Goal: Check status: Check status

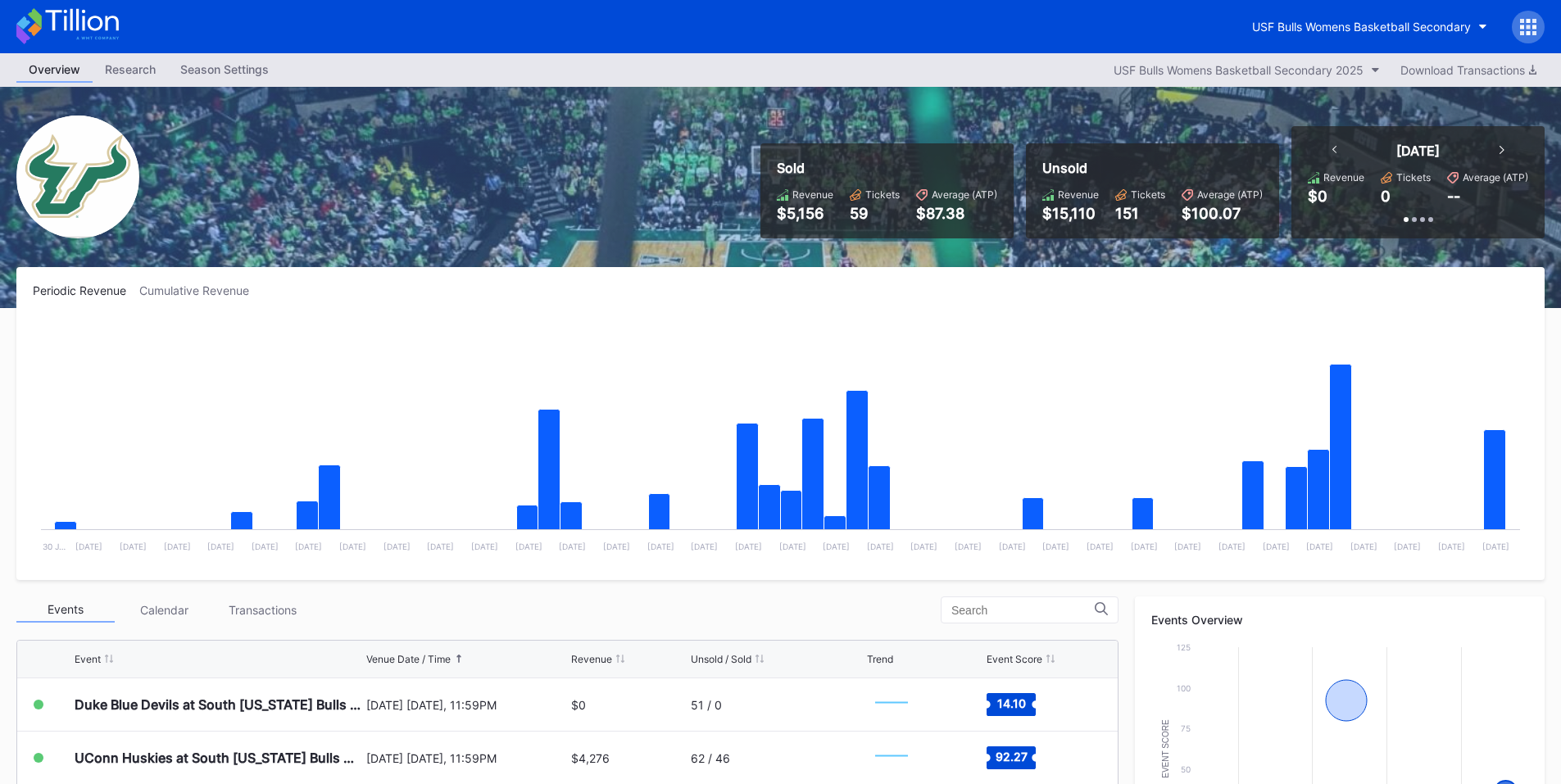
click at [1526, 21] on icon at bounding box center [1528, 27] width 16 height 16
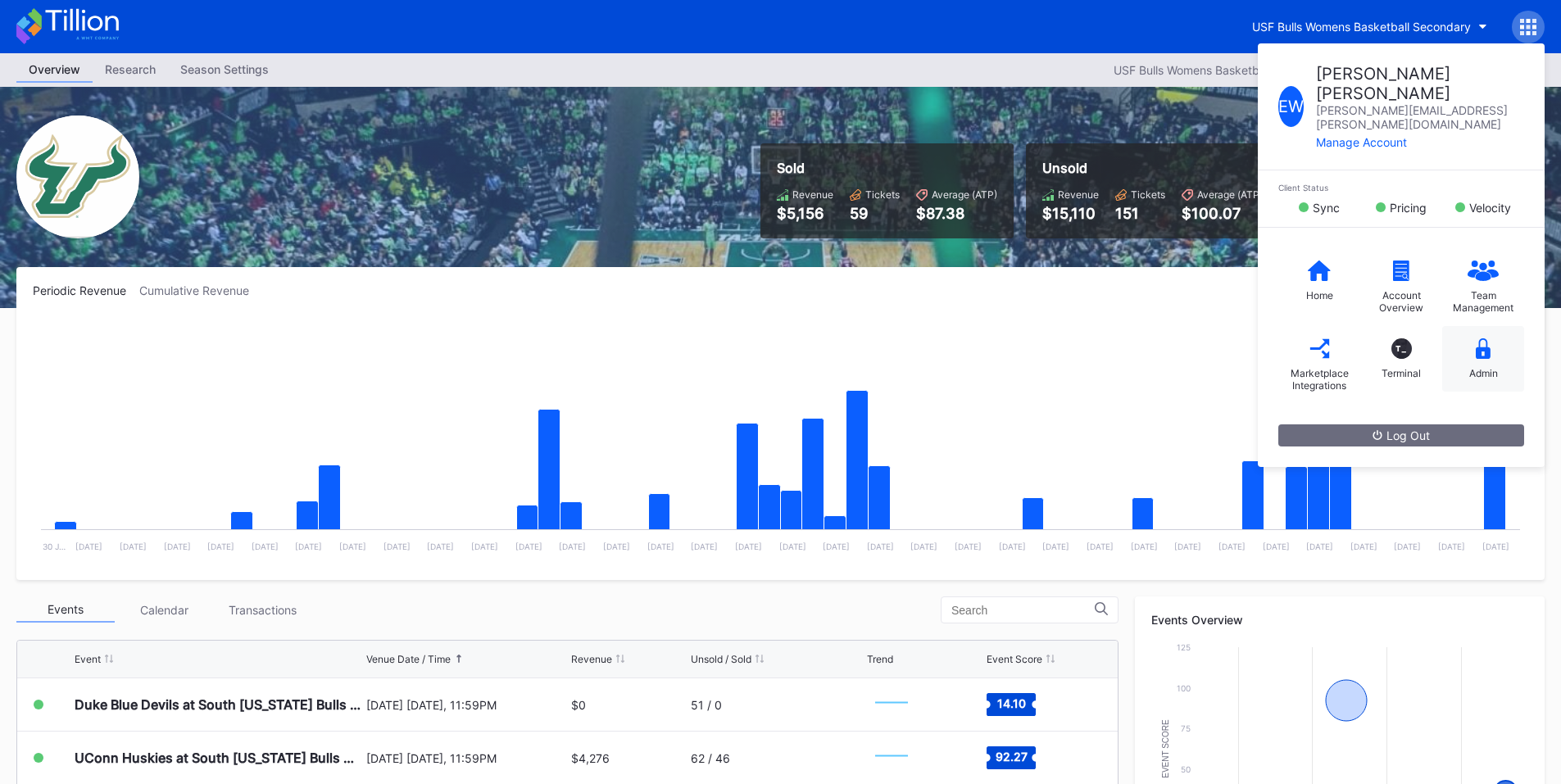
click at [1500, 326] on div "Admin" at bounding box center [1483, 359] width 82 height 65
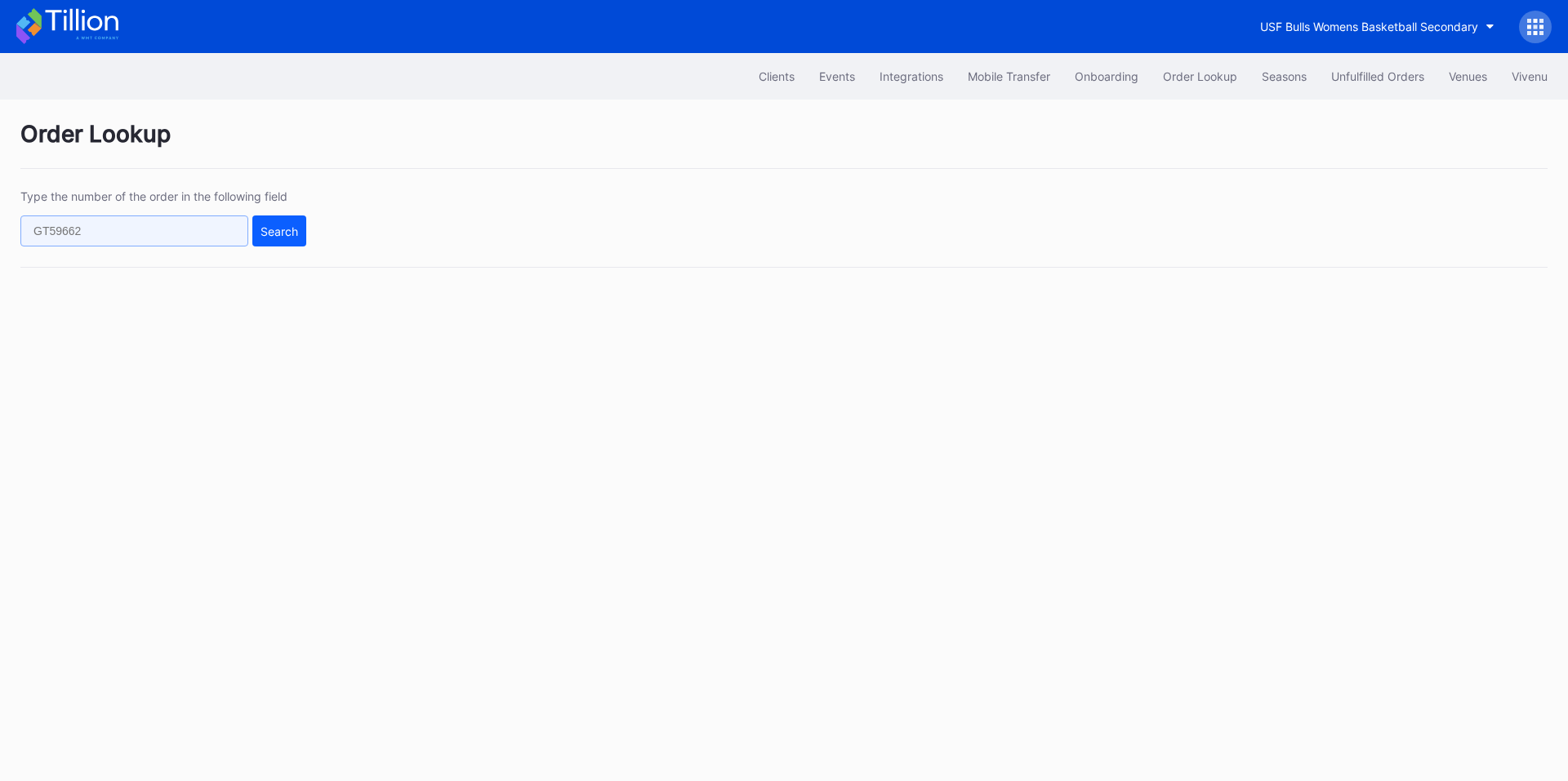
click at [185, 231] on input "text" at bounding box center [135, 231] width 228 height 31
paste input "75669116"
click at [278, 230] on div "Search" at bounding box center [279, 231] width 38 height 14
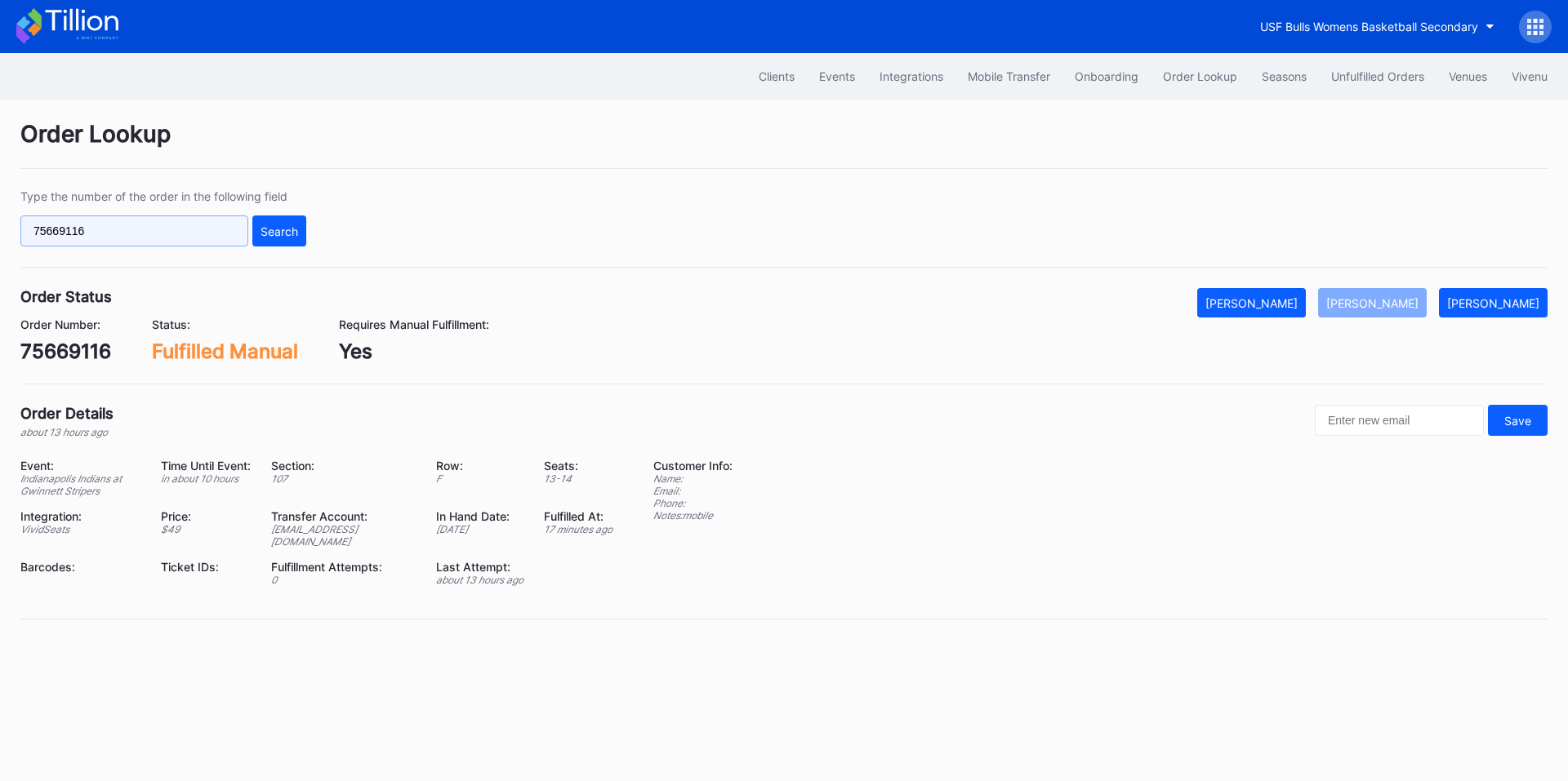
click at [167, 238] on input "75669116" at bounding box center [135, 231] width 228 height 31
paste input "618612442"
click at [284, 228] on div "Search" at bounding box center [279, 231] width 38 height 14
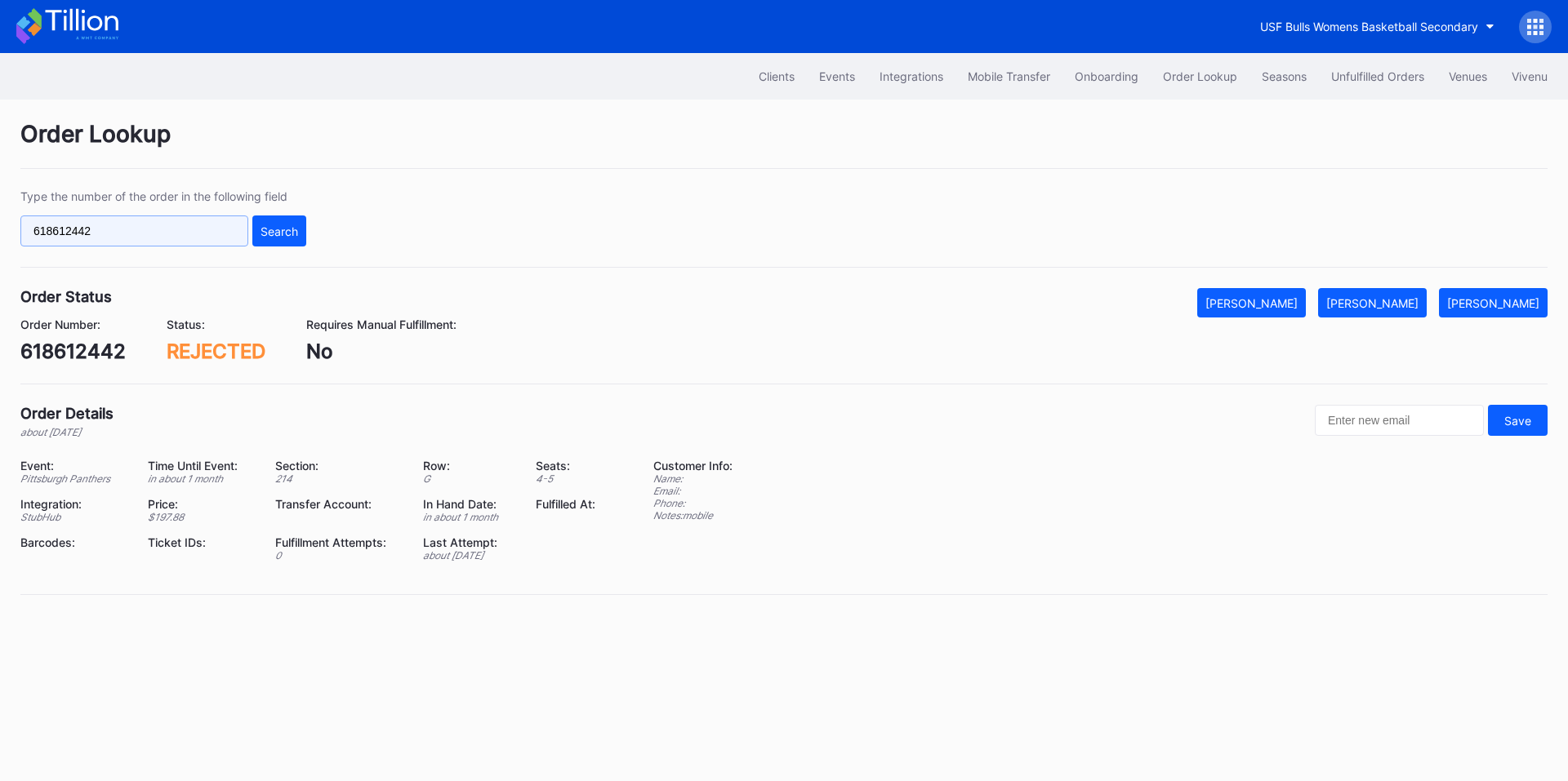
click at [196, 245] on input "618612442" at bounding box center [135, 231] width 228 height 31
paste input "952393"
type input "618952393"
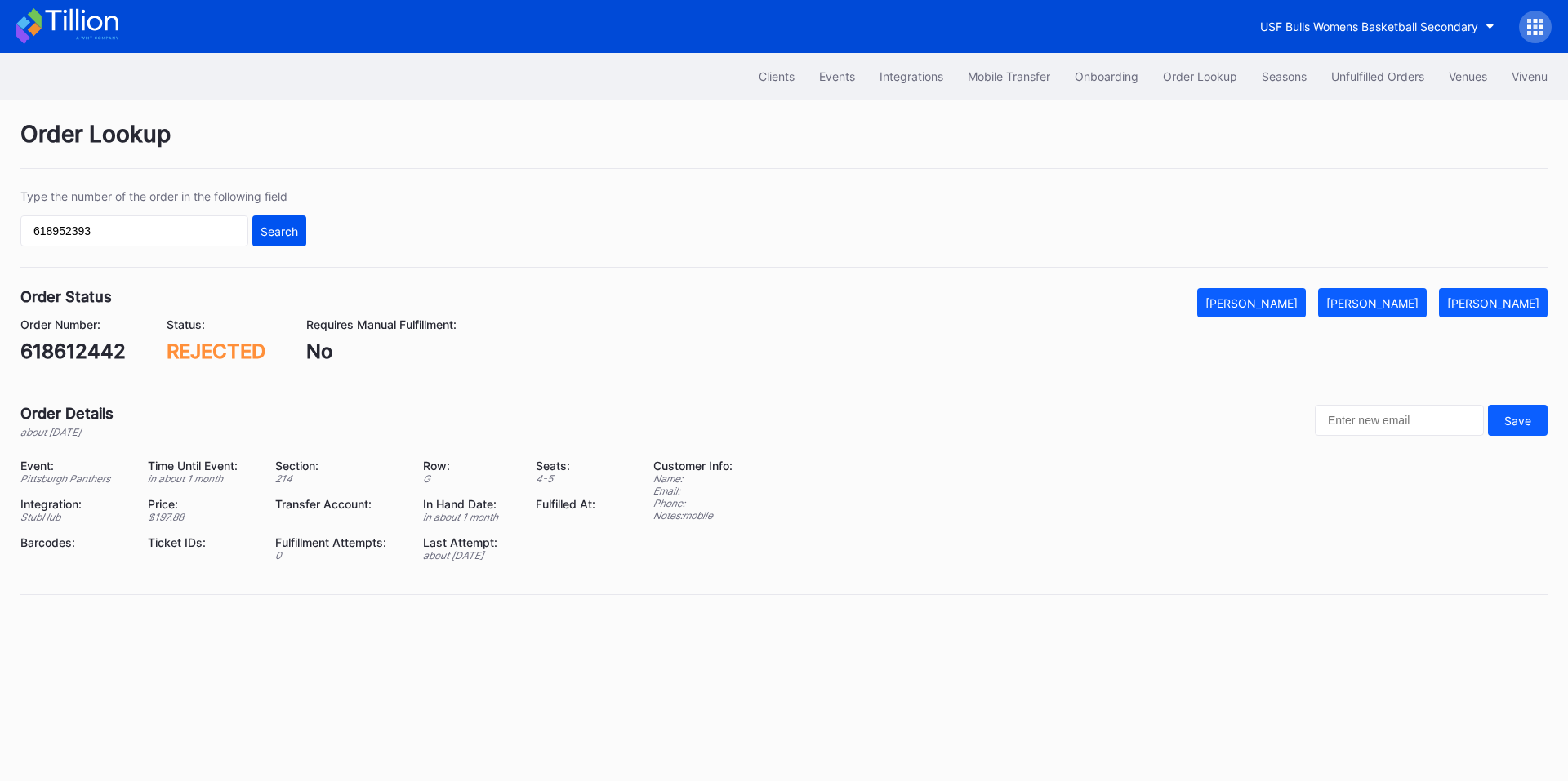
click at [284, 230] on div "Search" at bounding box center [279, 231] width 38 height 14
click at [174, 238] on input "618952393" at bounding box center [135, 231] width 228 height 31
paste input "227671368"
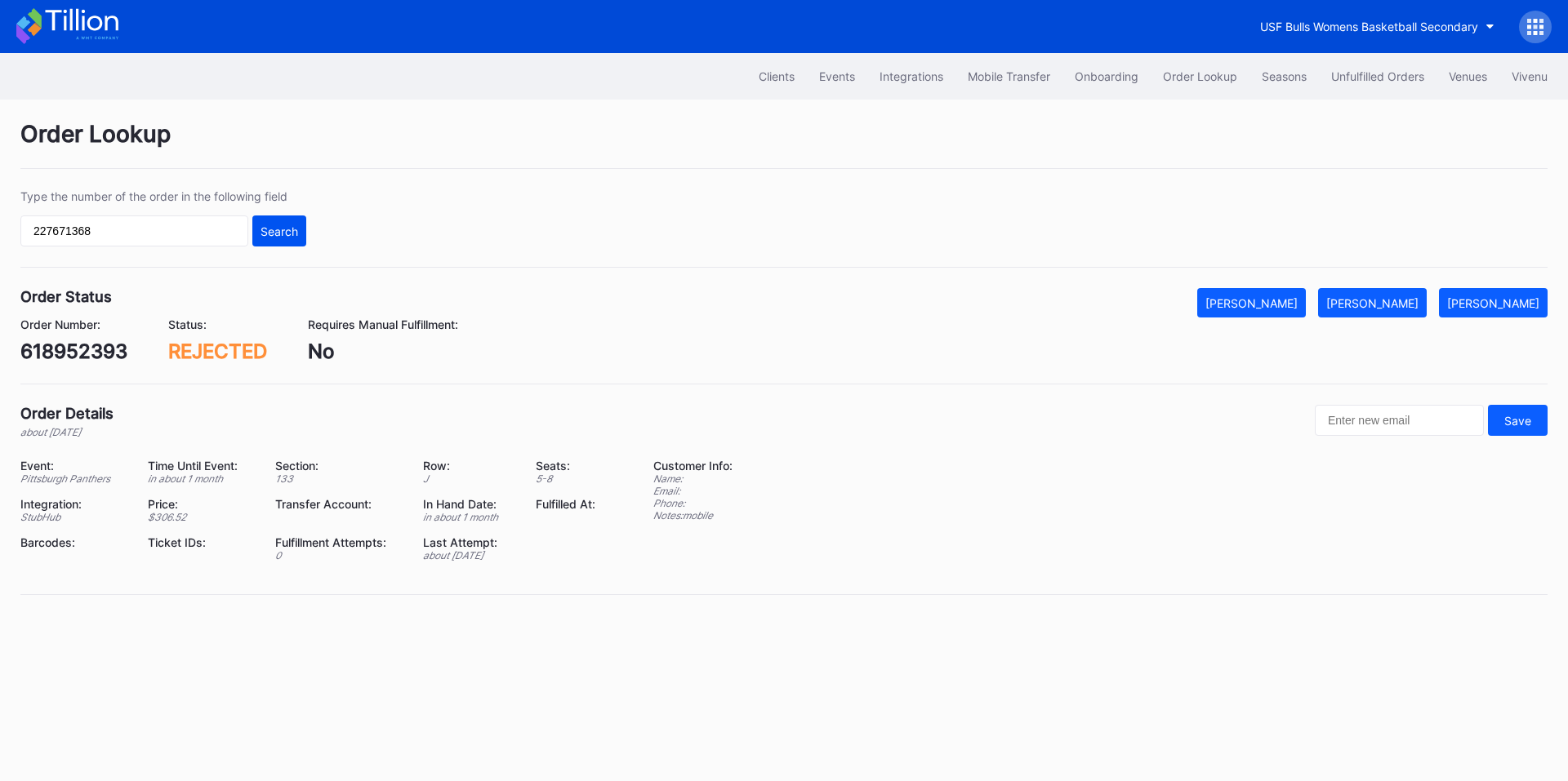
click at [286, 227] on div "Search" at bounding box center [279, 231] width 38 height 14
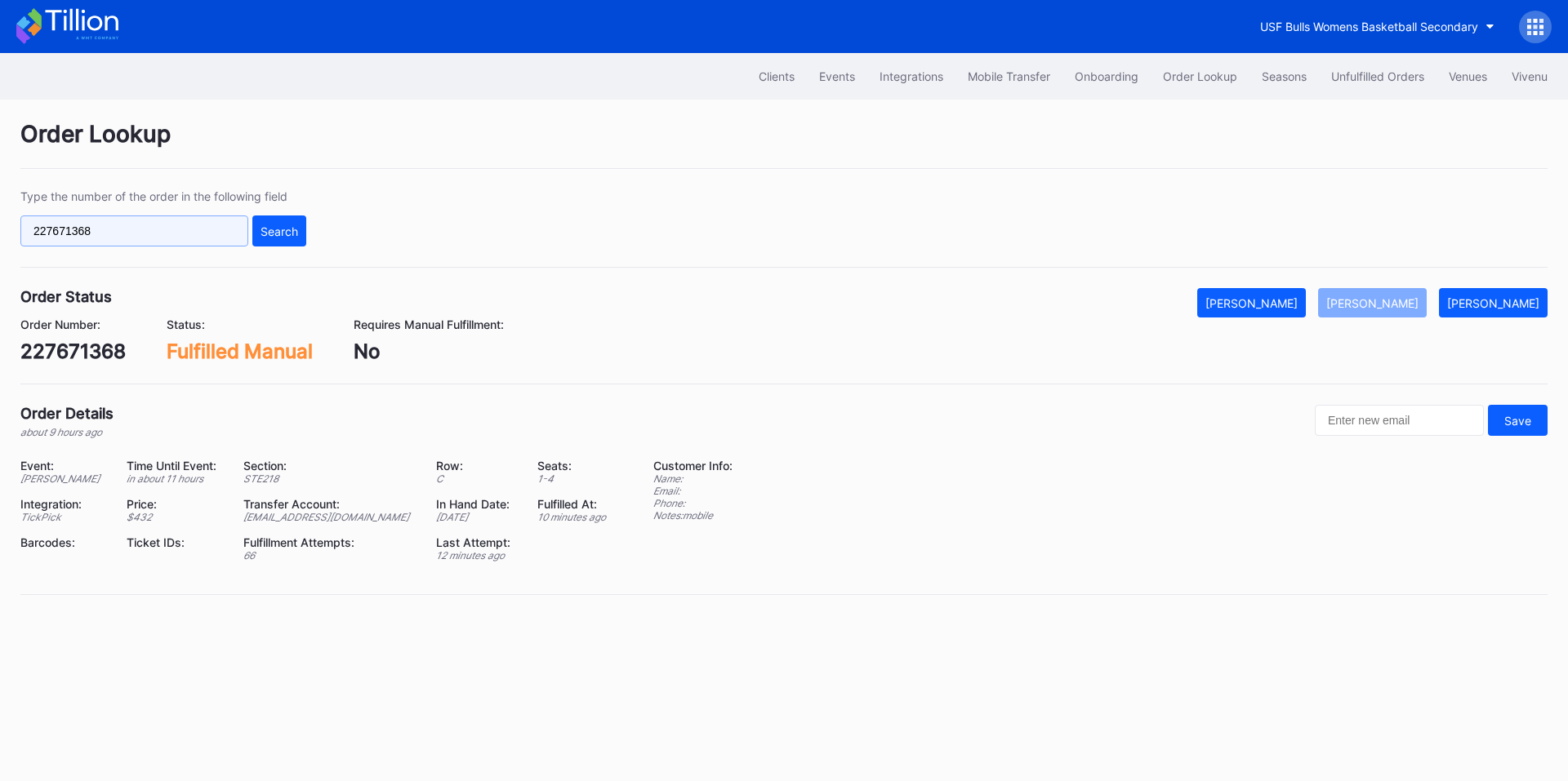
click at [197, 234] on input "227671368" at bounding box center [135, 231] width 228 height 31
click at [279, 230] on div "Search" at bounding box center [279, 231] width 38 height 14
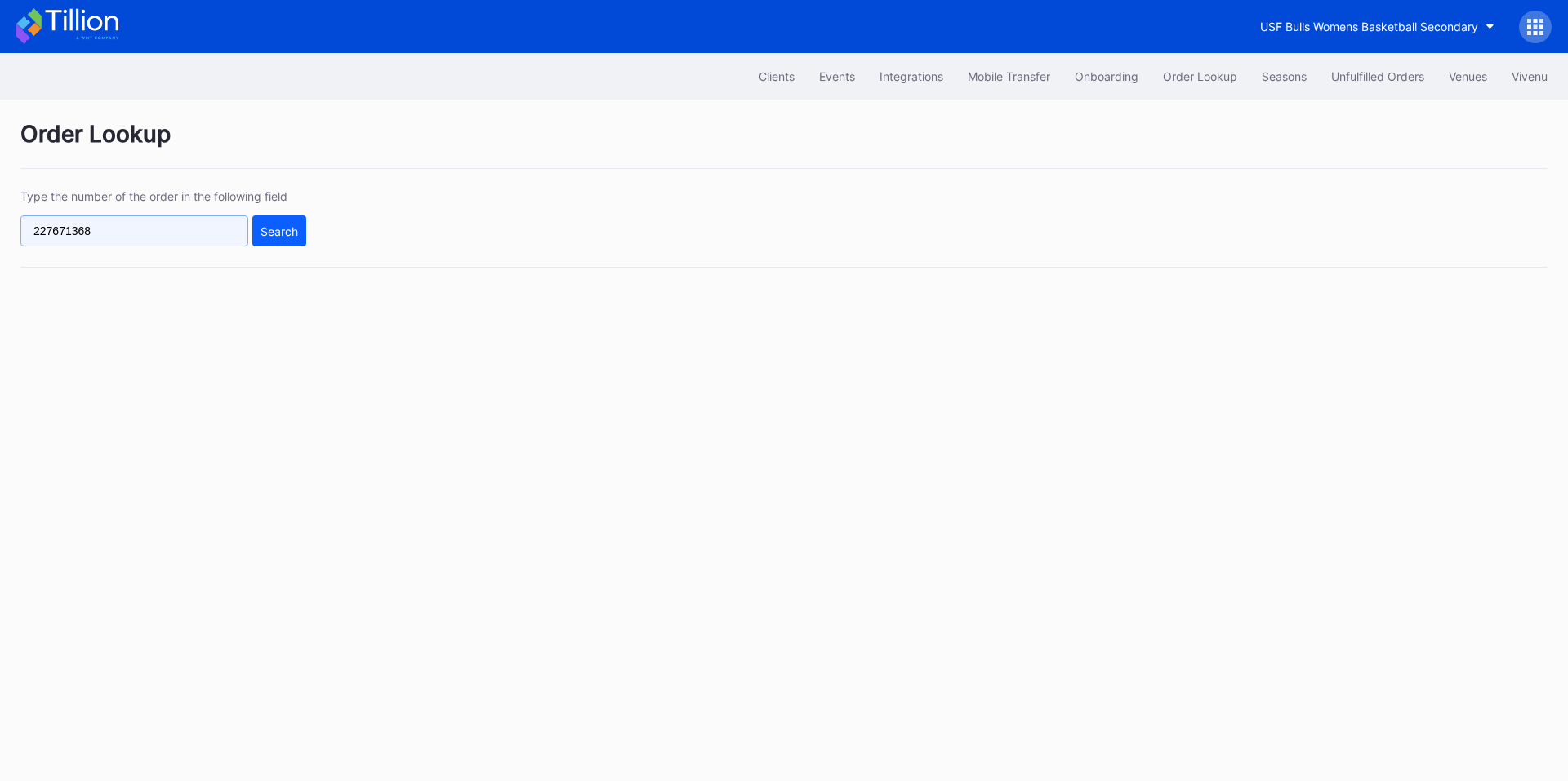
click at [141, 242] on input "227671368" at bounding box center [135, 231] width 228 height 31
paste input "619053784"
click at [267, 219] on button "Search" at bounding box center [279, 231] width 54 height 31
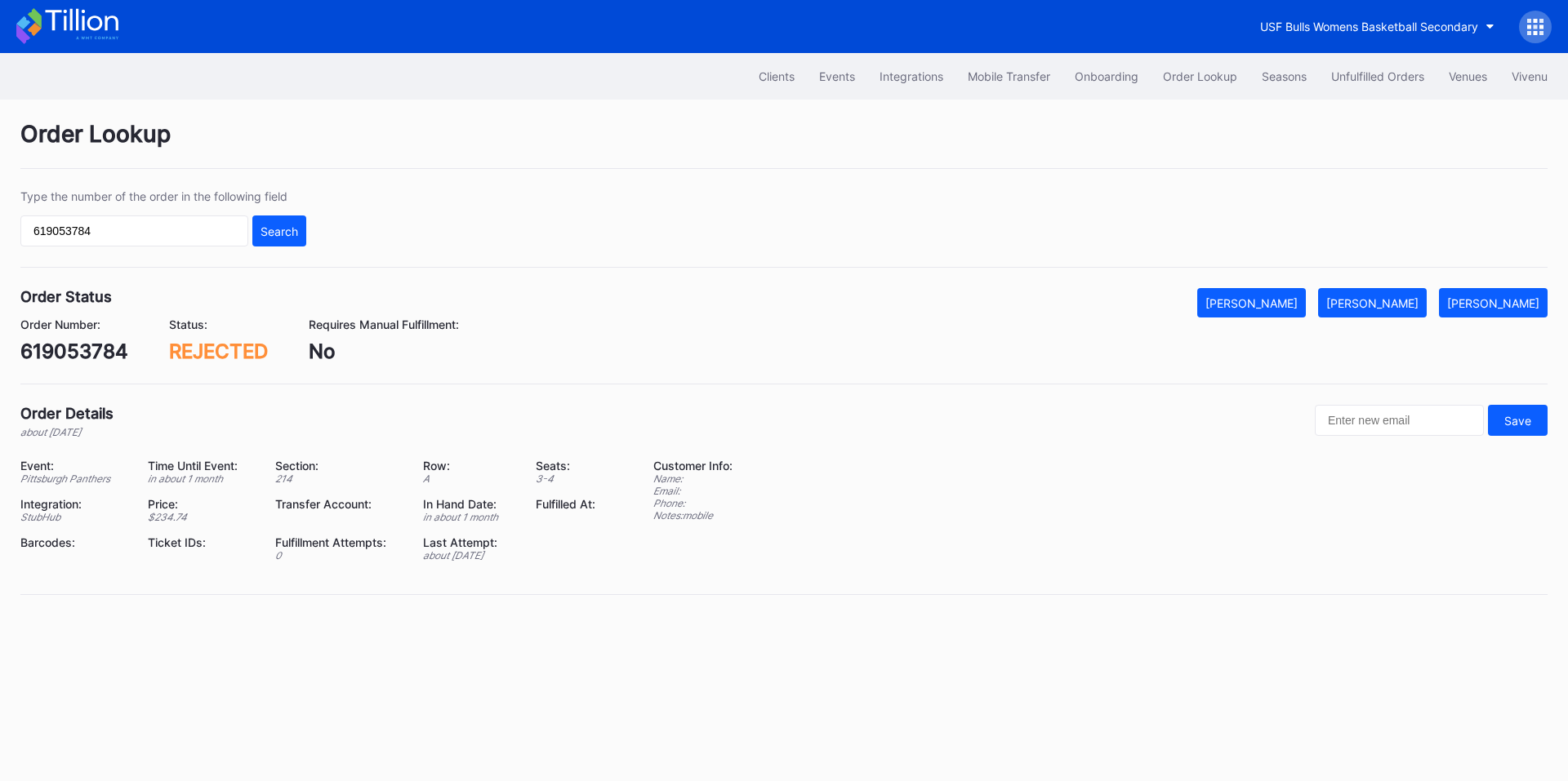
click at [142, 251] on div "Type the number of the order in the following field 619053784 Search" at bounding box center [784, 228] width 1527 height 79
click at [163, 242] on input "619053784" at bounding box center [135, 231] width 228 height 31
paste input "24294296"
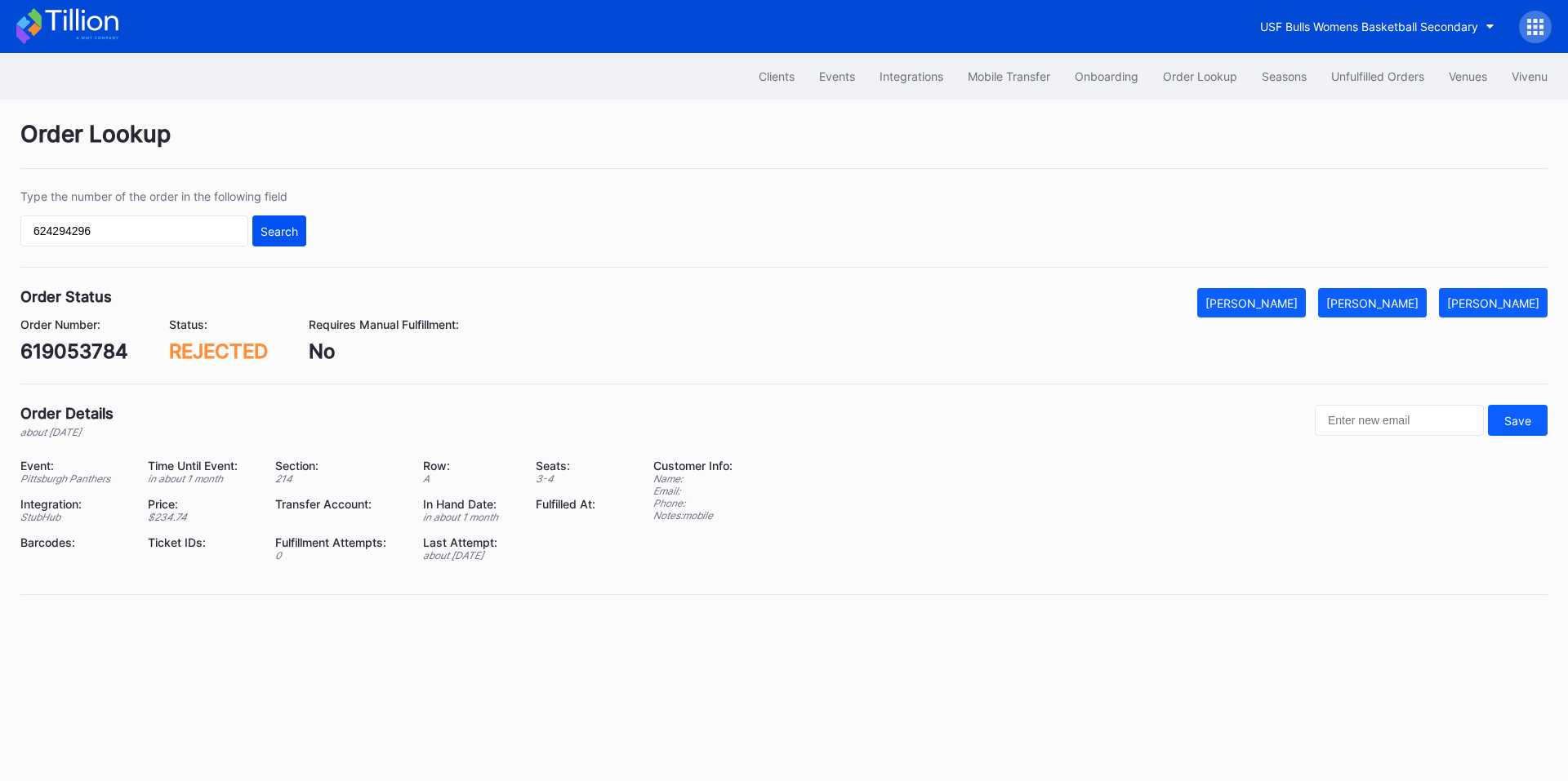
click at [275, 234] on div "Search" at bounding box center [279, 231] width 38 height 14
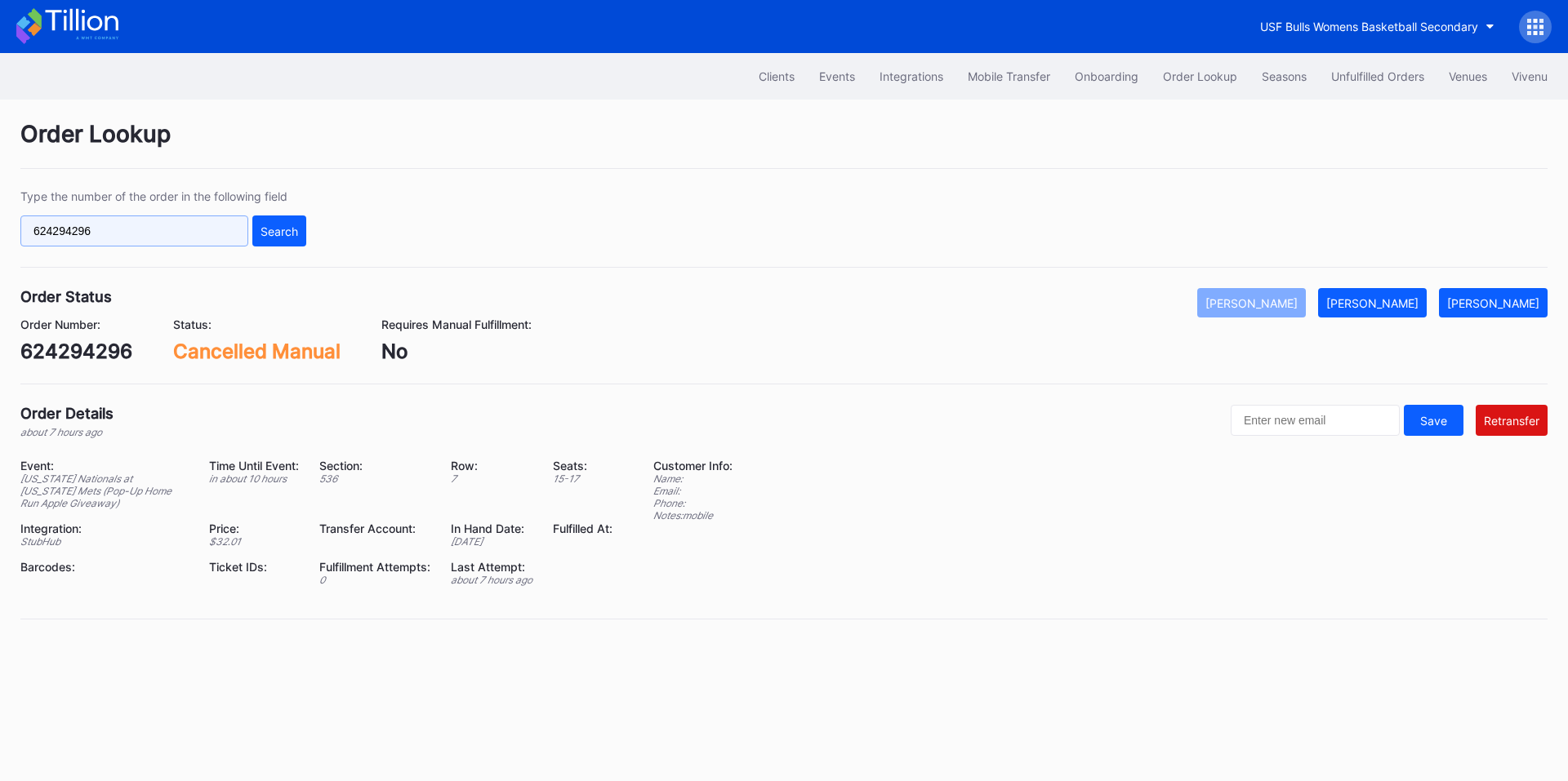
click at [207, 239] on input "624294296" at bounding box center [135, 231] width 228 height 31
paste input "148532365"
click at [285, 232] on div "Search" at bounding box center [279, 231] width 38 height 14
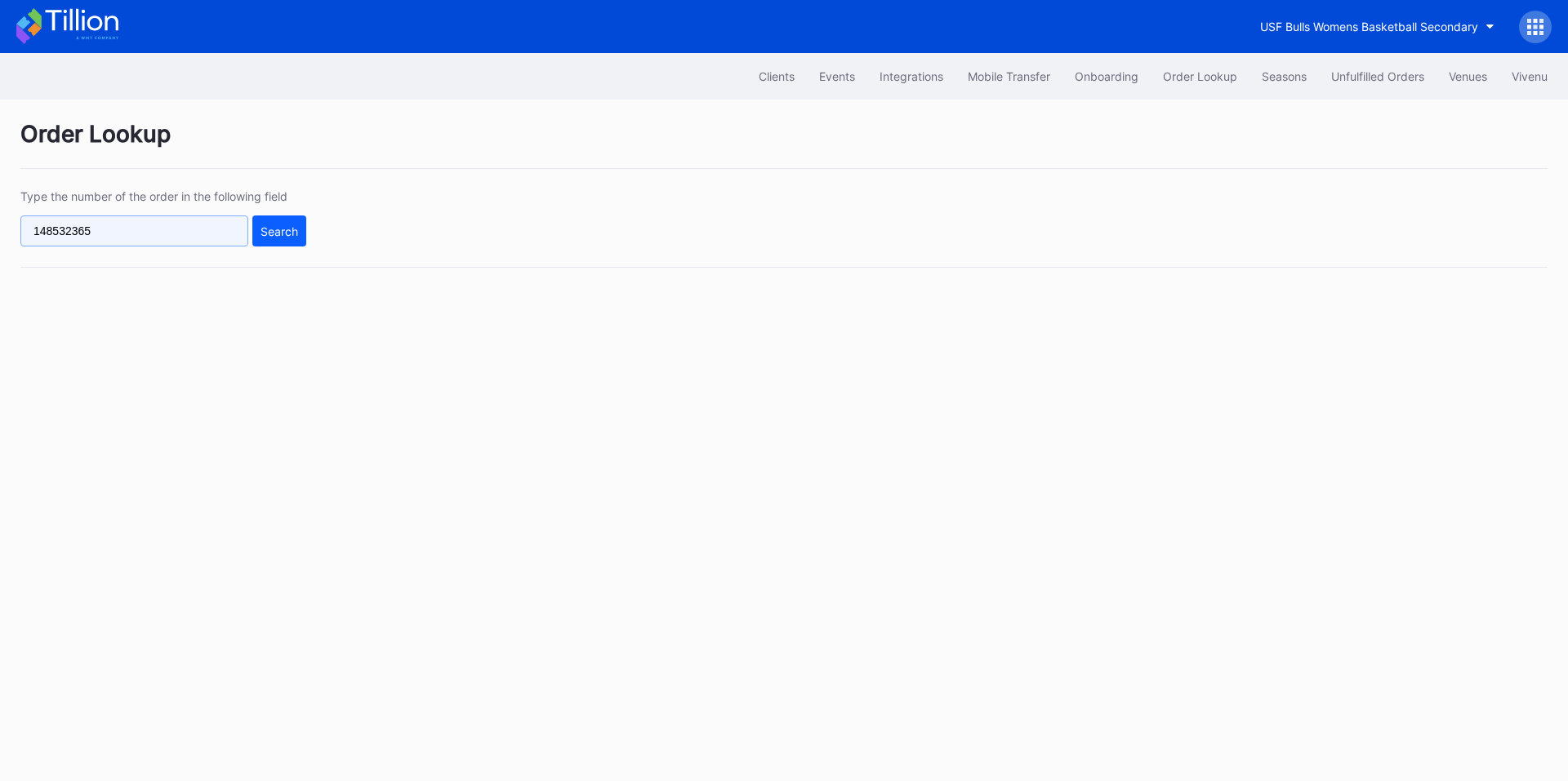
click at [195, 231] on input "148532365" at bounding box center [135, 231] width 228 height 31
paste input "372412628"
click at [277, 238] on button "Search" at bounding box center [279, 231] width 54 height 31
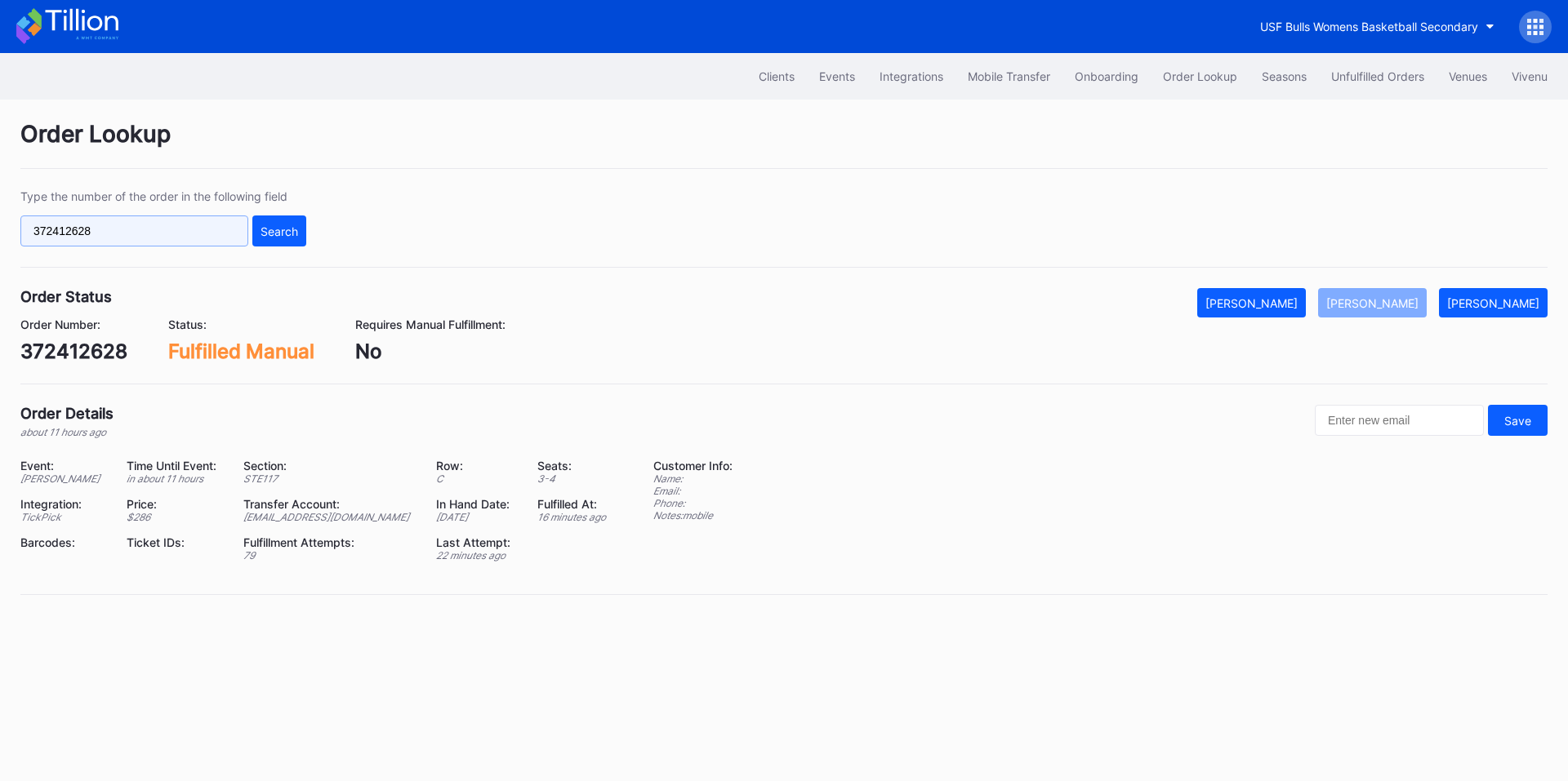
click at [183, 238] on input "372412628" at bounding box center [135, 231] width 228 height 31
paste input "60607260"
click at [274, 231] on div "Search" at bounding box center [279, 231] width 38 height 14
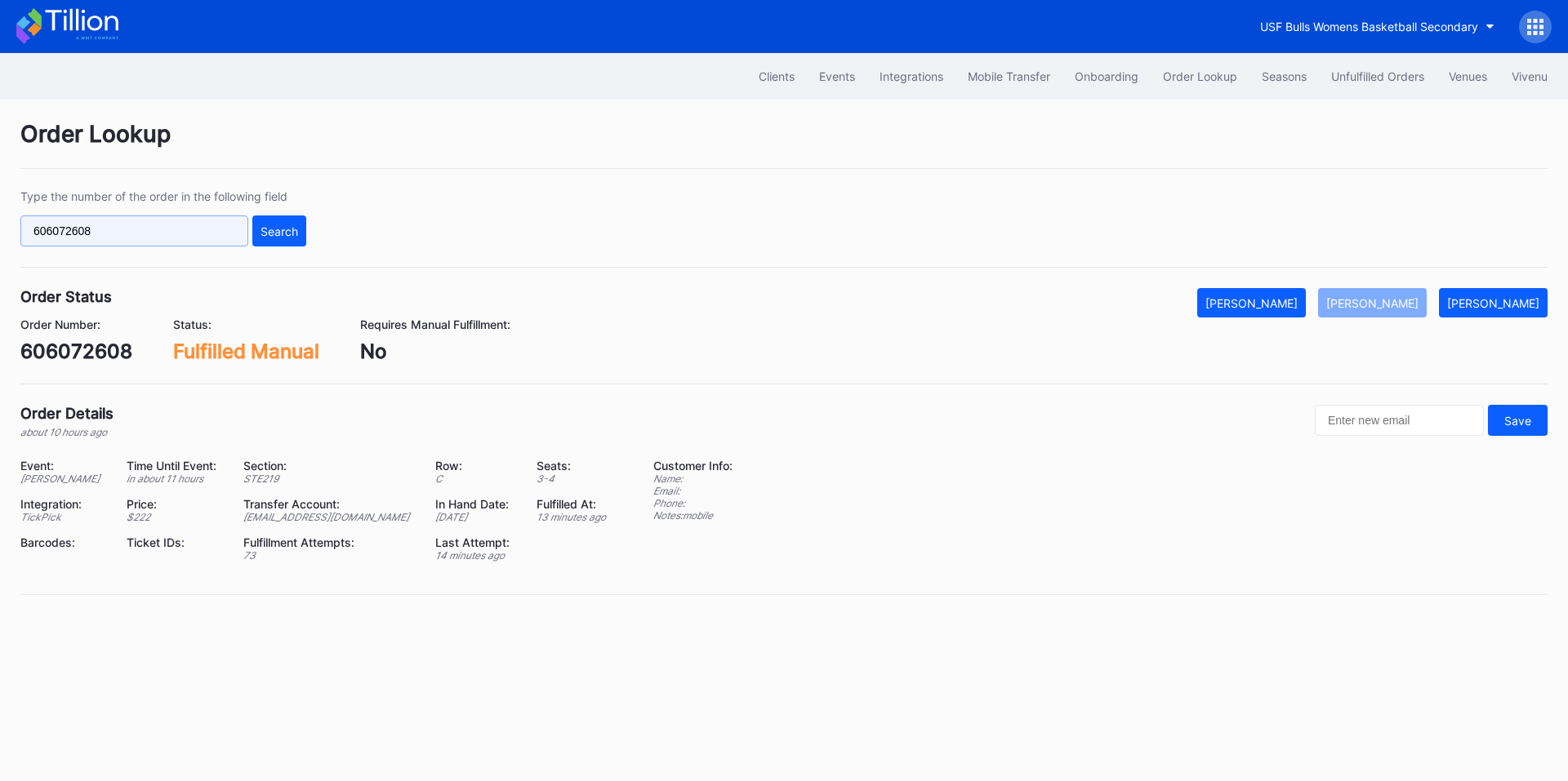
click at [143, 231] on input "606072608" at bounding box center [135, 231] width 228 height 31
paste input "V7KAJ8NV2U"
click at [275, 230] on div "Search" at bounding box center [279, 231] width 38 height 14
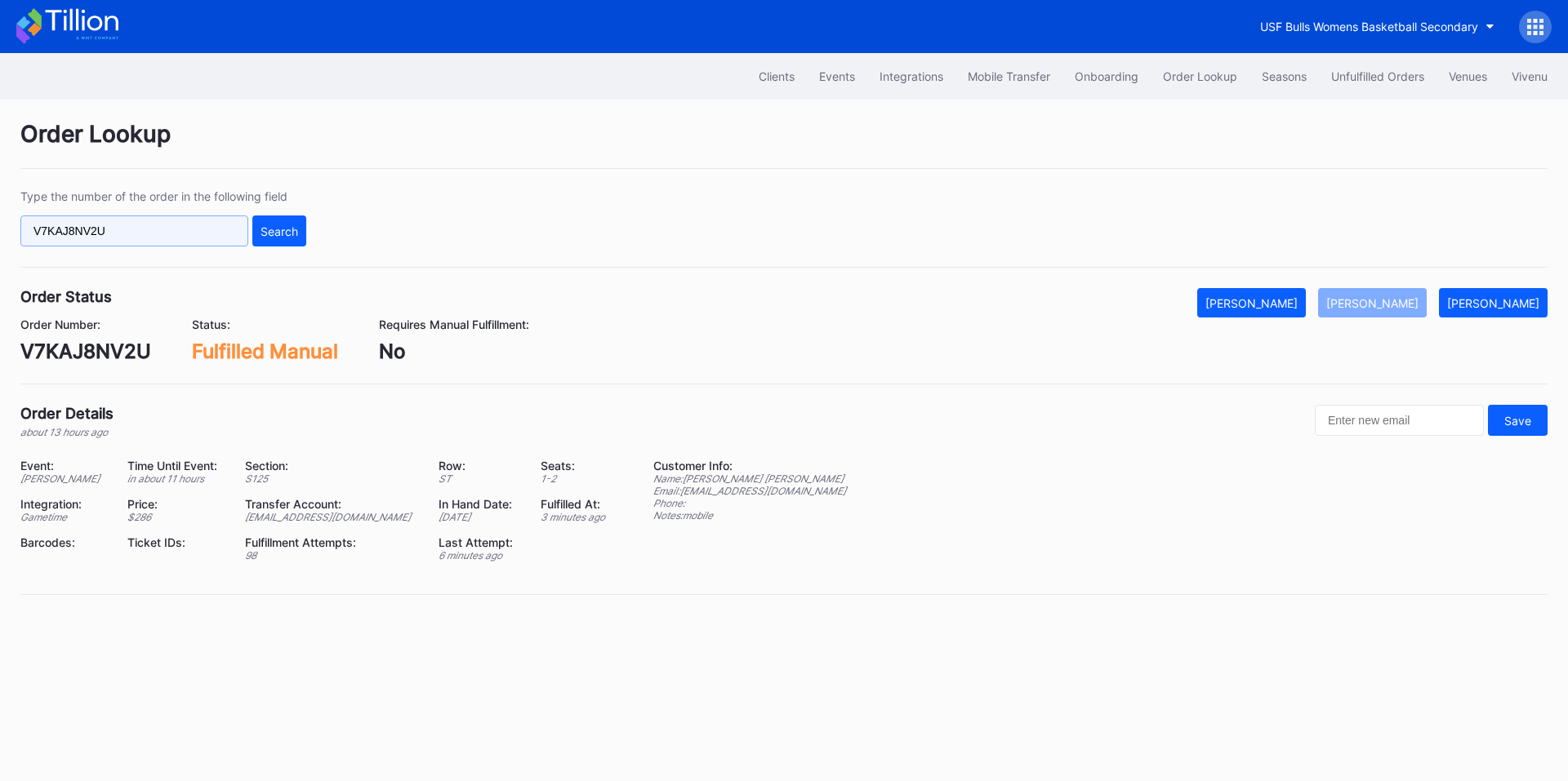
click at [108, 228] on input "V7KAJ8NV2U" at bounding box center [135, 231] width 228 height 31
paste input "624303269"
click at [276, 228] on div "Search" at bounding box center [279, 231] width 38 height 14
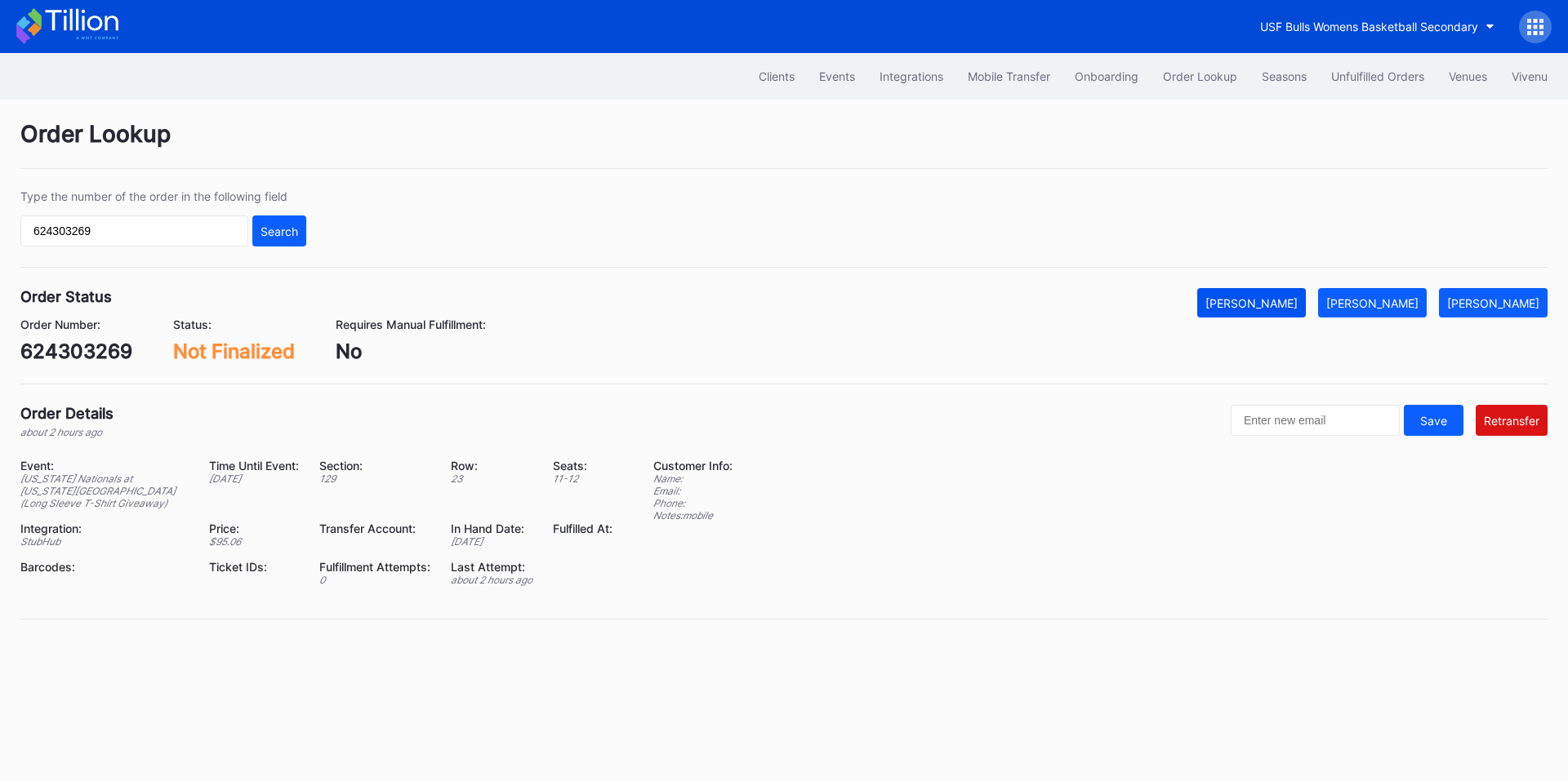
click at [1283, 297] on div "[PERSON_NAME]" at bounding box center [1251, 302] width 92 height 14
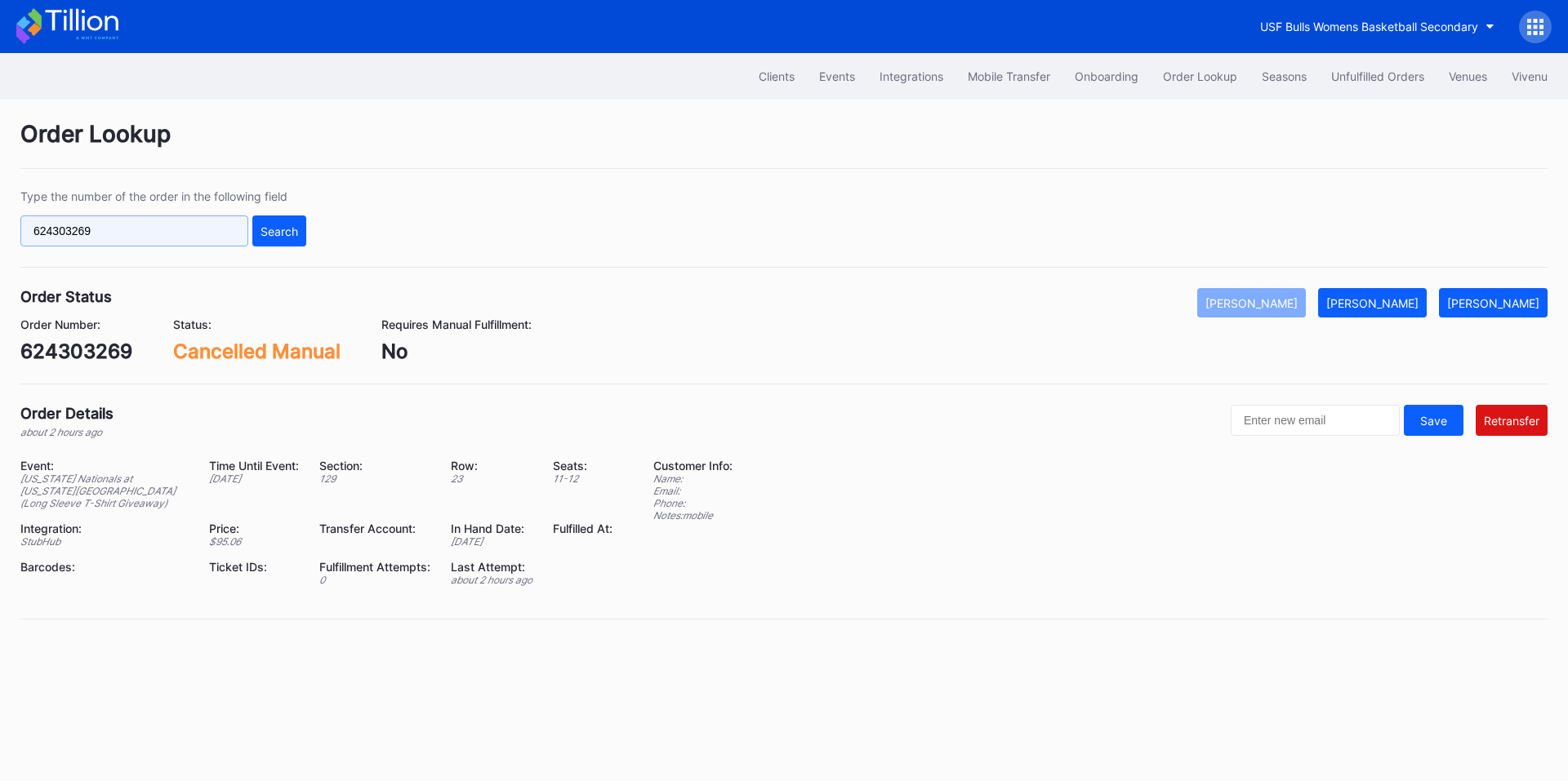
click at [157, 237] on input "624303269" at bounding box center [135, 231] width 228 height 31
paste input "578780623"
type input "578780623"
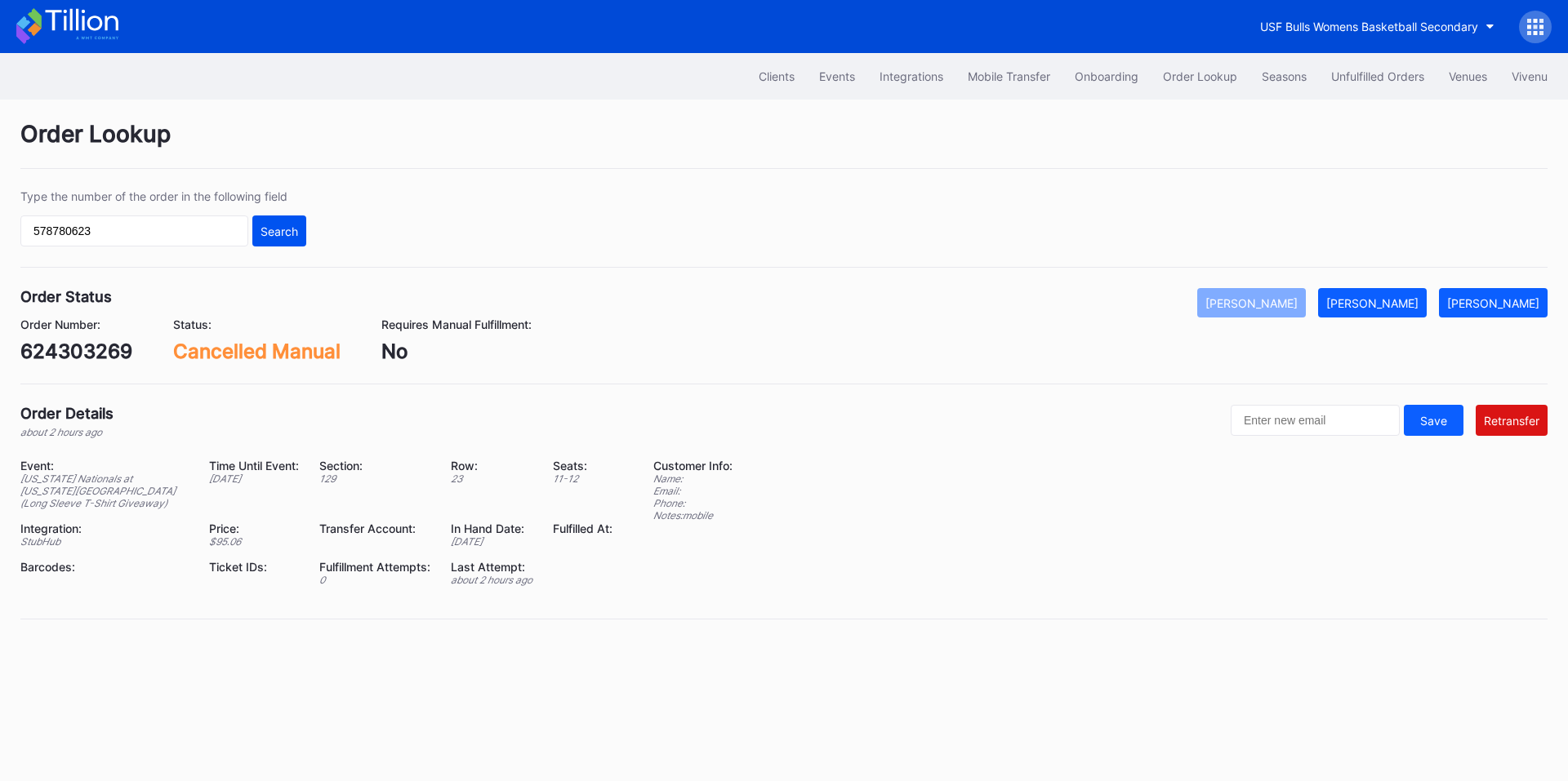
click at [288, 230] on div "Search" at bounding box center [279, 231] width 38 height 14
